Goal: Task Accomplishment & Management: Manage account settings

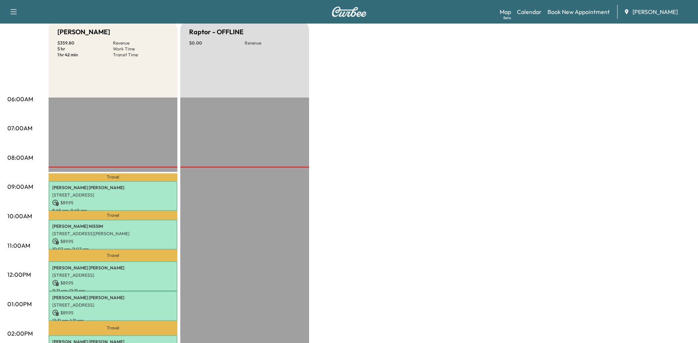
scroll to position [221, 0]
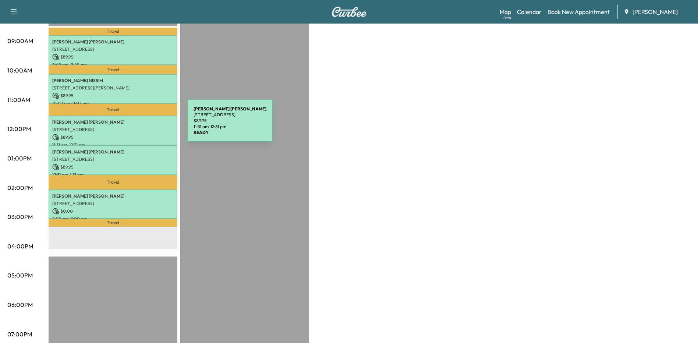
click at [132, 127] on p "[STREET_ADDRESS]" at bounding box center [112, 130] width 121 height 6
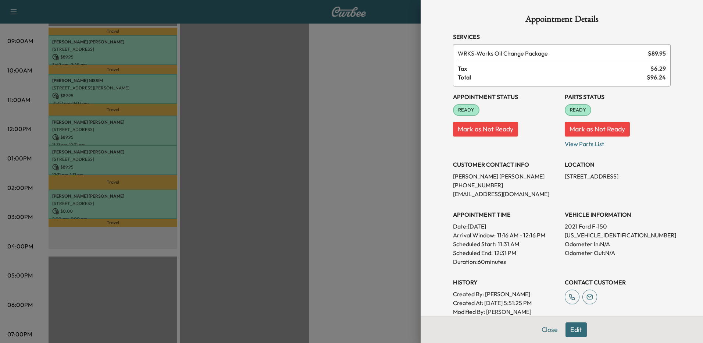
click at [614, 234] on p "[US_VEHICLE_IDENTIFICATION_NUMBER]" at bounding box center [618, 235] width 106 height 9
copy p "[US_VEHICLE_IDENTIFICATION_NUMBER]"
drag, startPoint x: 364, startPoint y: 247, endPoint x: 323, endPoint y: 246, distance: 41.6
click at [364, 247] on div at bounding box center [351, 171] width 703 height 343
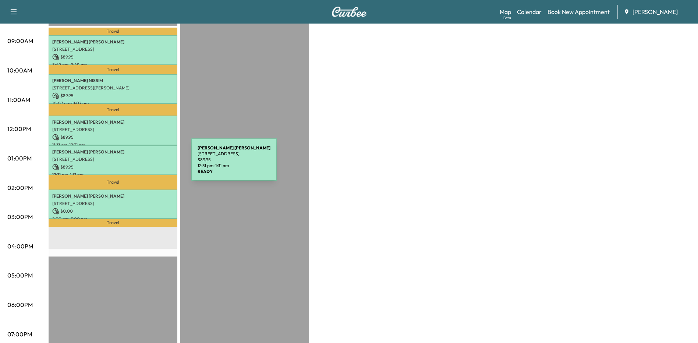
click at [136, 164] on p "$ 89.95" at bounding box center [112, 167] width 121 height 7
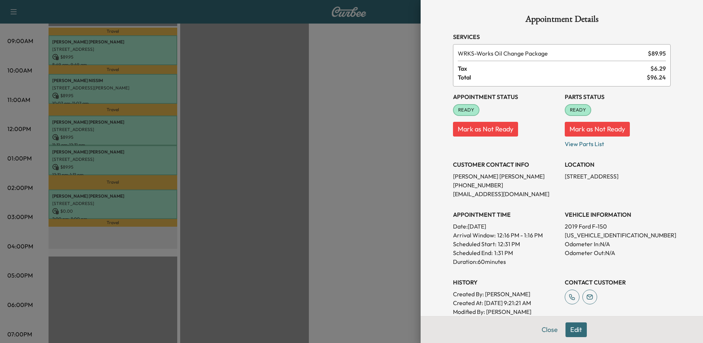
click at [582, 237] on p "[US_VEHICLE_IDENTIFICATION_NUMBER]" at bounding box center [618, 235] width 106 height 9
copy p "[US_VEHICLE_IDENTIFICATION_NUMBER]"
drag, startPoint x: 354, startPoint y: 193, endPoint x: 510, endPoint y: 267, distance: 172.6
click at [354, 194] on div at bounding box center [351, 171] width 703 height 343
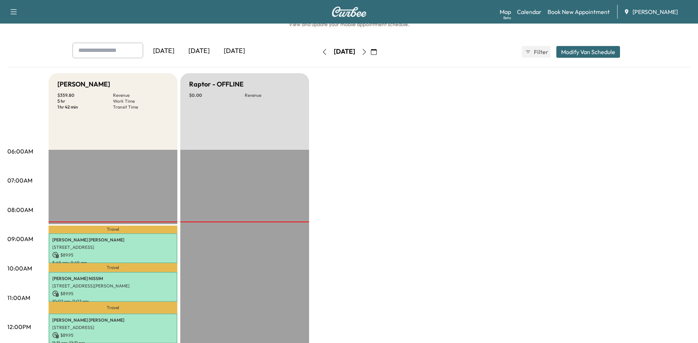
scroll to position [0, 0]
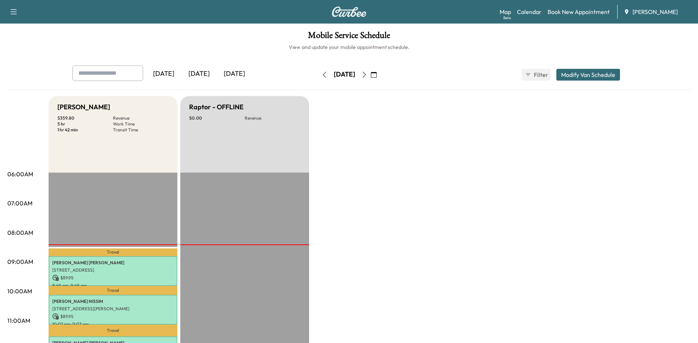
click at [367, 73] on icon "button" at bounding box center [364, 75] width 6 height 6
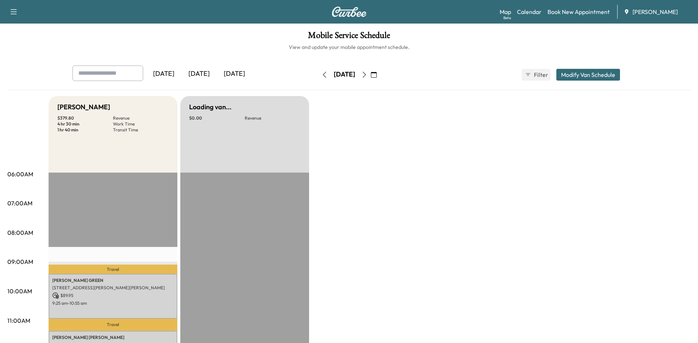
click at [370, 73] on button "button" at bounding box center [364, 75] width 13 height 12
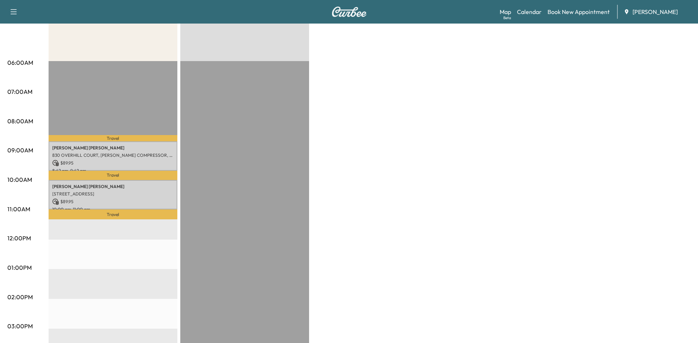
scroll to position [147, 0]
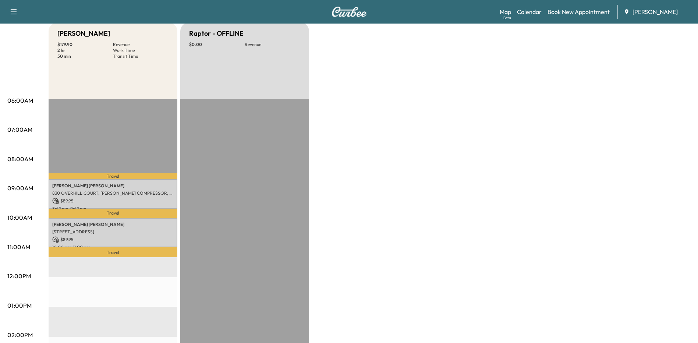
click at [393, 149] on div "Bronco - [PERSON_NAME] $ 179.90 Revenue 2 hr Work Time 50 min Transit Time Trav…" at bounding box center [370, 298] width 642 height 552
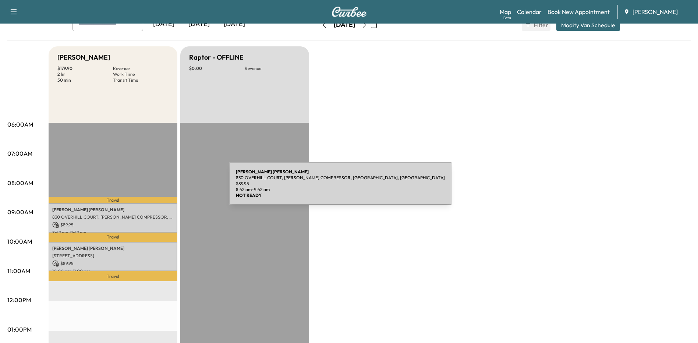
scroll to position [37, 0]
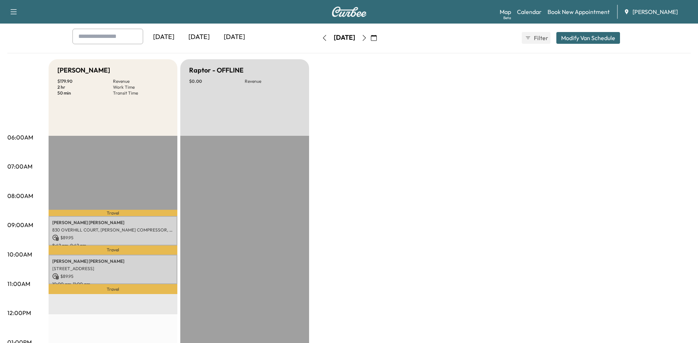
click at [318, 41] on button "button" at bounding box center [324, 38] width 13 height 12
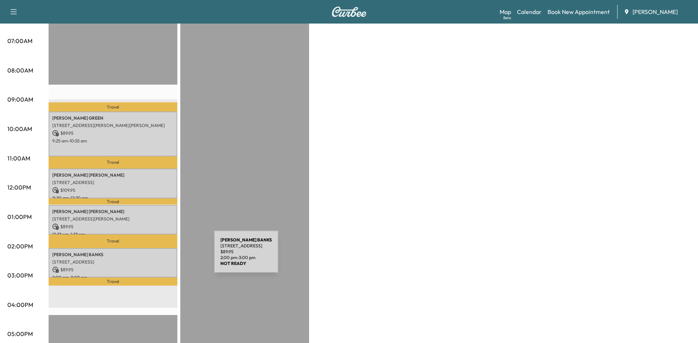
scroll to position [184, 0]
